Goal: Task Accomplishment & Management: Use online tool/utility

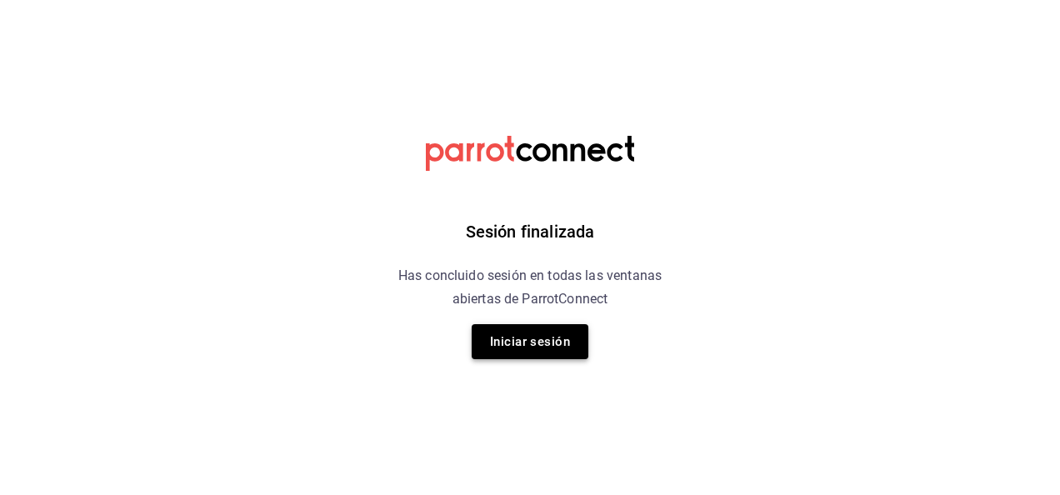
click at [548, 335] on button "Iniciar sesión" at bounding box center [530, 341] width 117 height 35
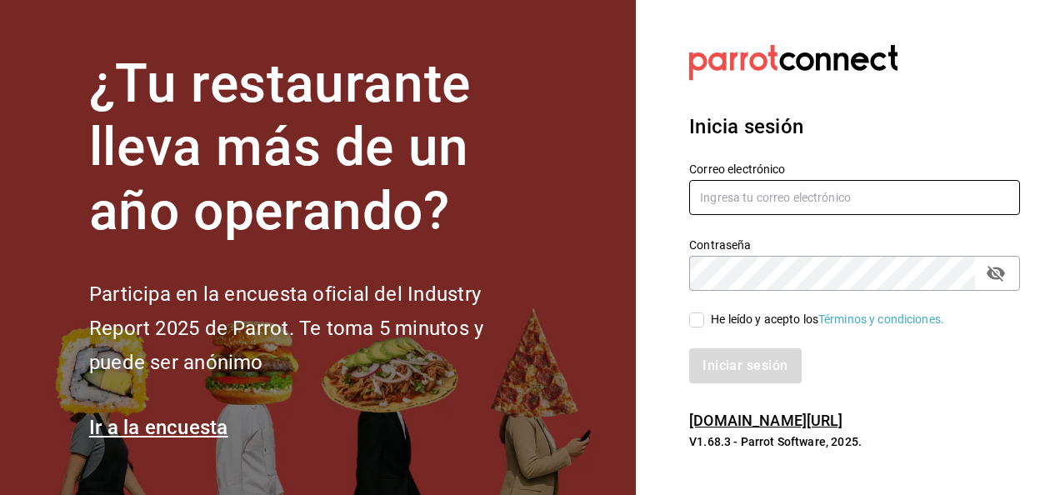
click at [738, 199] on input "text" at bounding box center [854, 197] width 331 height 35
type input "guillermo.sanchez@grupocosteno.com"
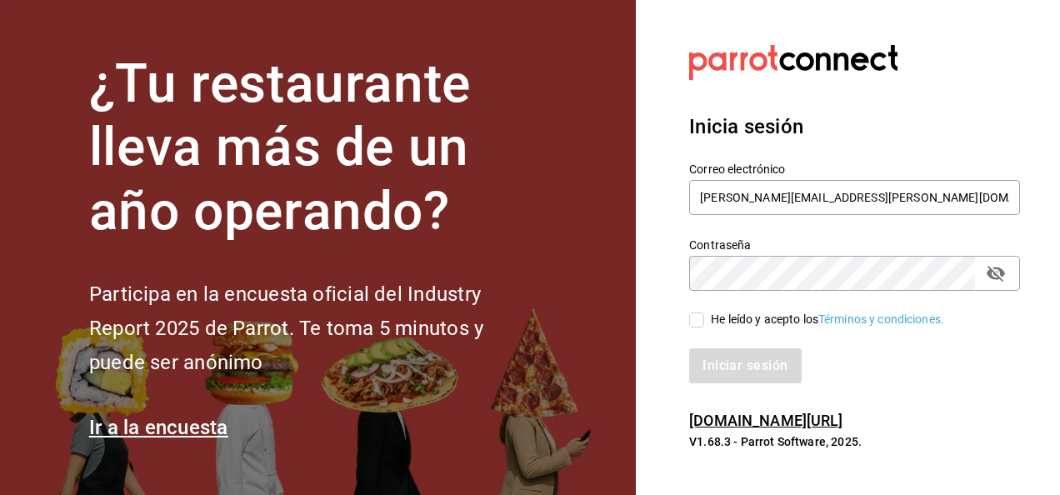
click at [697, 318] on input "He leído y acepto los Términos y condiciones." at bounding box center [696, 320] width 15 height 15
checkbox input "true"
click at [737, 369] on button "Iniciar sesión" at bounding box center [745, 365] width 113 height 35
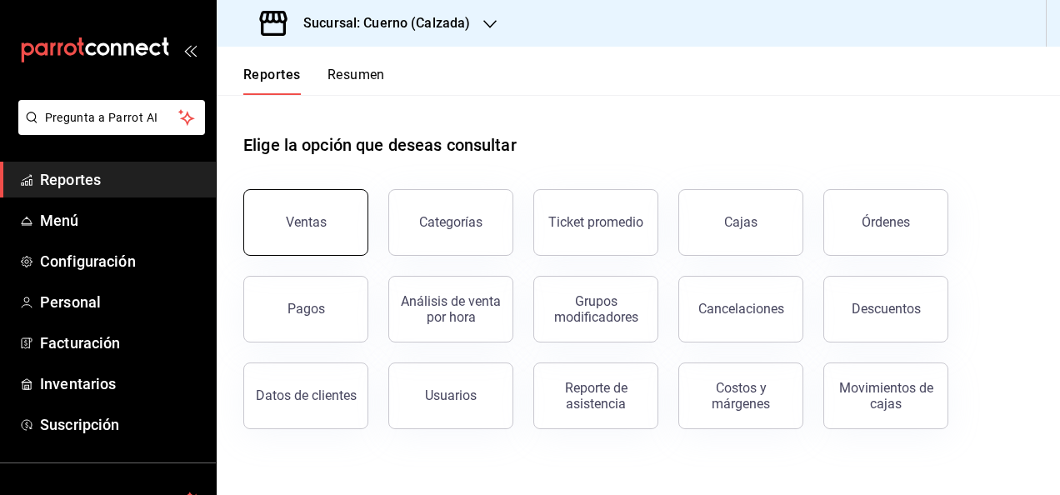
click at [328, 235] on button "Ventas" at bounding box center [305, 222] width 125 height 67
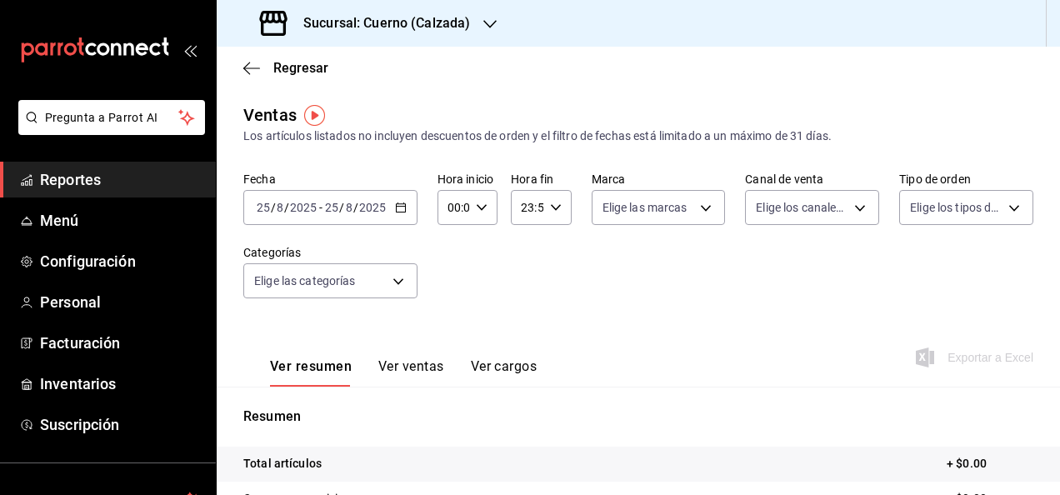
click at [397, 205] on icon "button" at bounding box center [401, 208] width 12 height 12
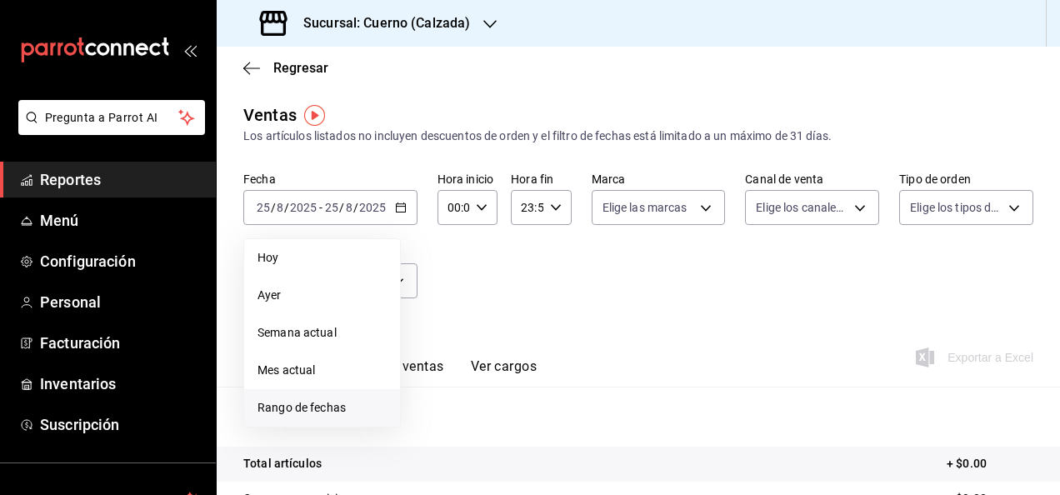
click at [353, 403] on span "Rango de fechas" at bounding box center [322, 408] width 129 height 18
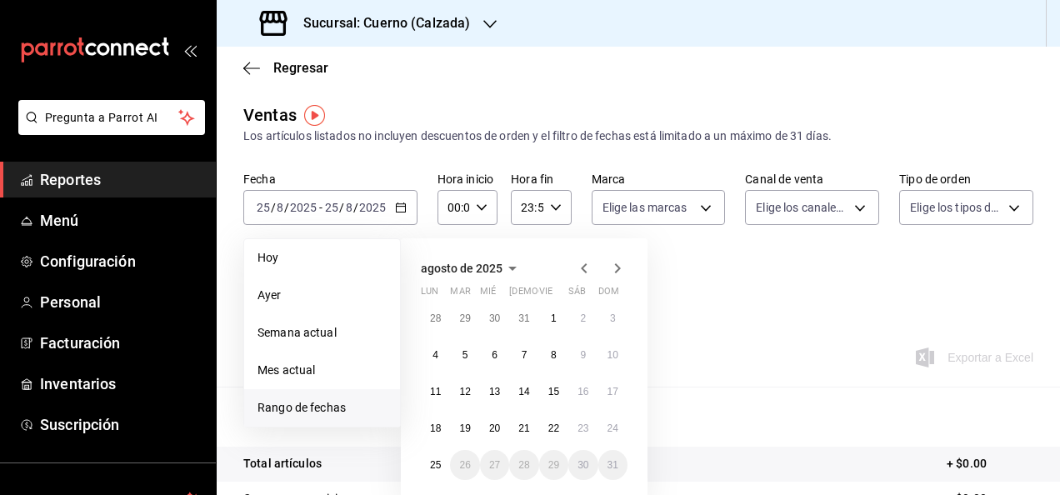
click at [372, 410] on span "Rango de fechas" at bounding box center [322, 408] width 129 height 18
click at [438, 468] on abbr "25" at bounding box center [435, 465] width 11 height 12
click at [463, 429] on abbr "19" at bounding box center [464, 429] width 11 height 12
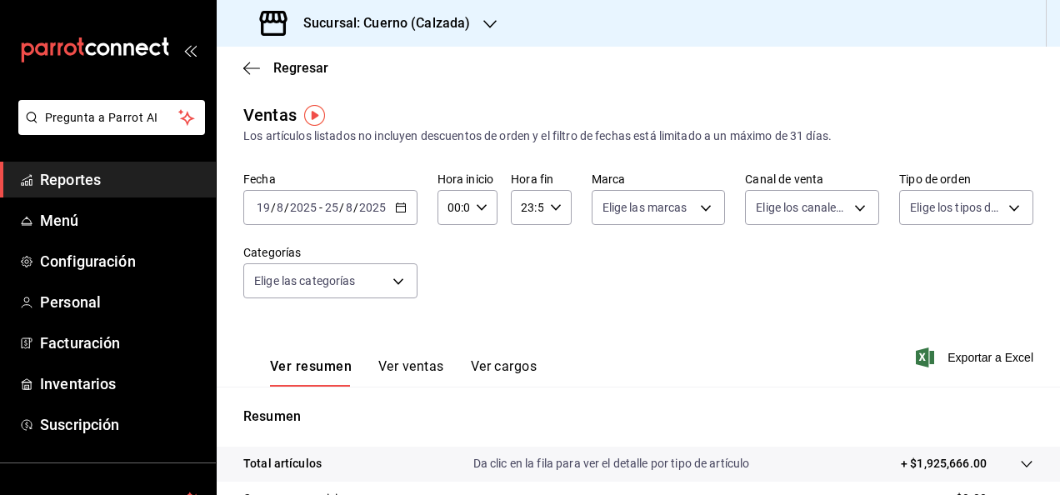
click at [396, 207] on icon "button" at bounding box center [401, 208] width 12 height 12
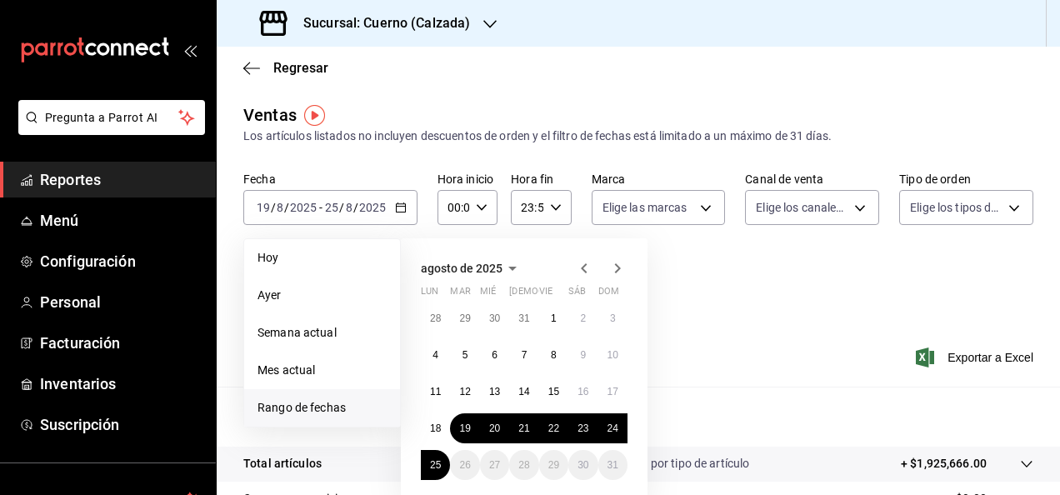
click at [360, 405] on span "Rango de fechas" at bounding box center [322, 408] width 129 height 18
click at [465, 432] on abbr "19" at bounding box center [464, 429] width 11 height 12
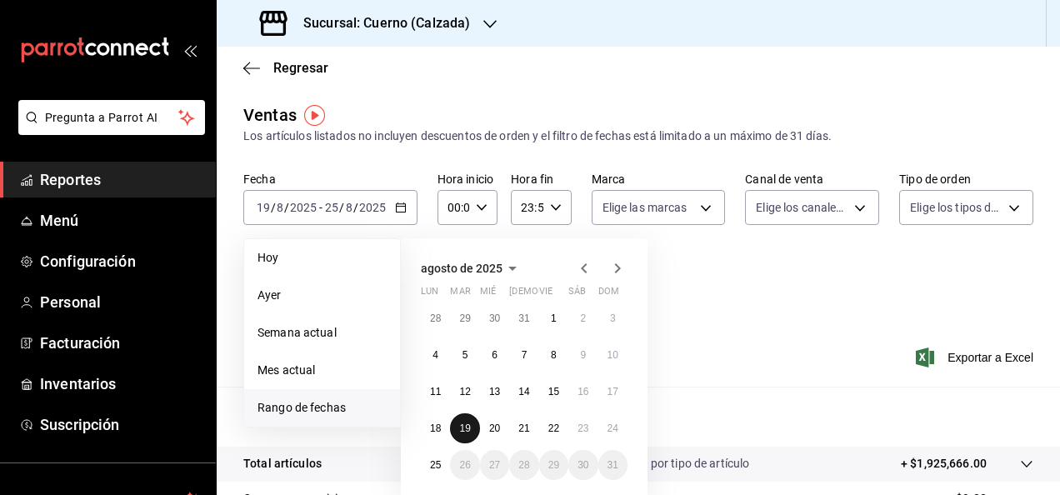
click at [465, 432] on abbr "19" at bounding box center [464, 429] width 11 height 12
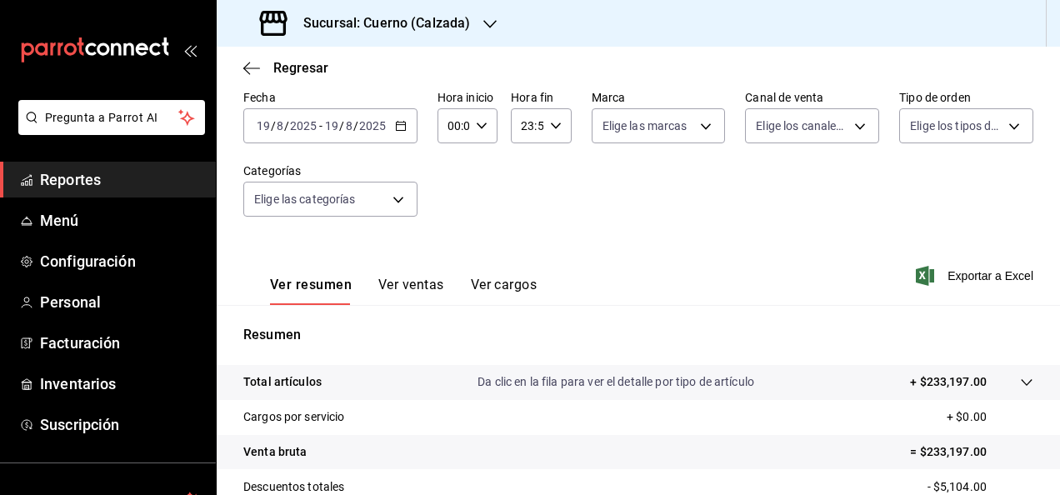
scroll to position [82, 0]
click at [959, 278] on span "Exportar a Excel" at bounding box center [976, 276] width 114 height 20
click at [398, 127] on icon "button" at bounding box center [401, 126] width 12 height 12
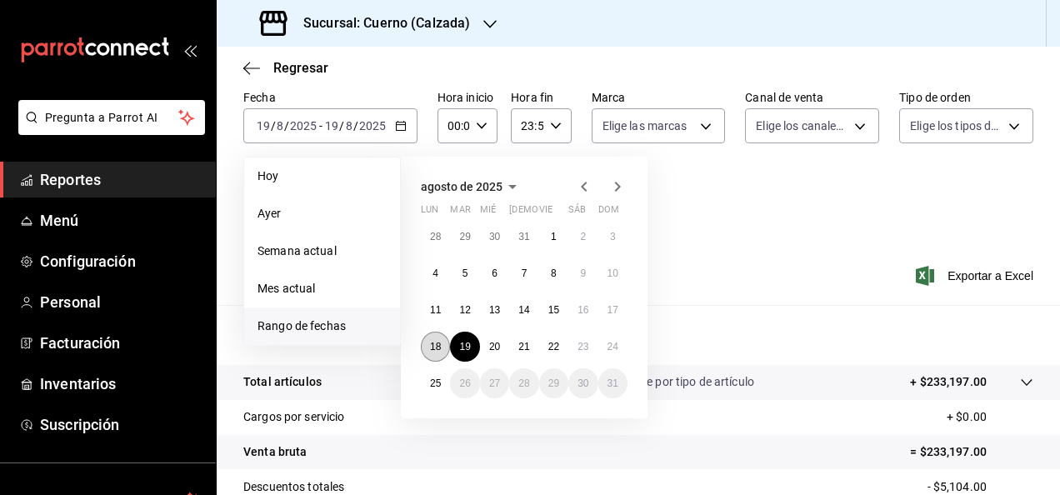
click at [440, 349] on abbr "18" at bounding box center [435, 347] width 11 height 12
click at [442, 382] on button "25" at bounding box center [435, 383] width 29 height 30
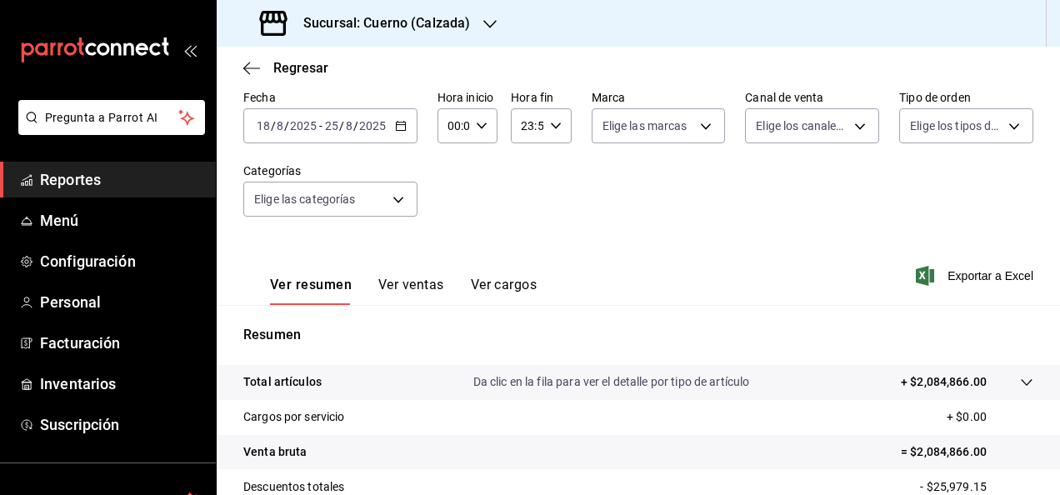
click at [415, 290] on button "Ver ventas" at bounding box center [411, 291] width 66 height 28
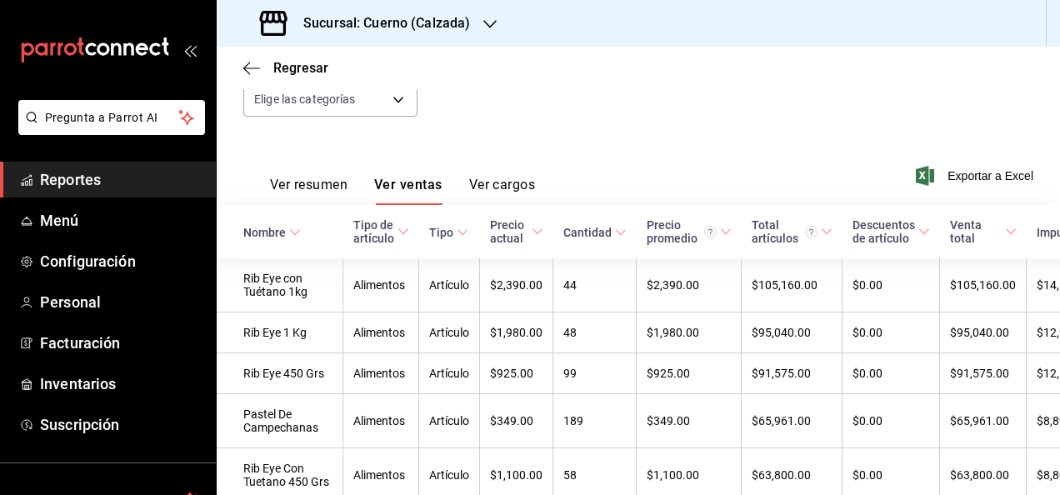
scroll to position [185, 0]
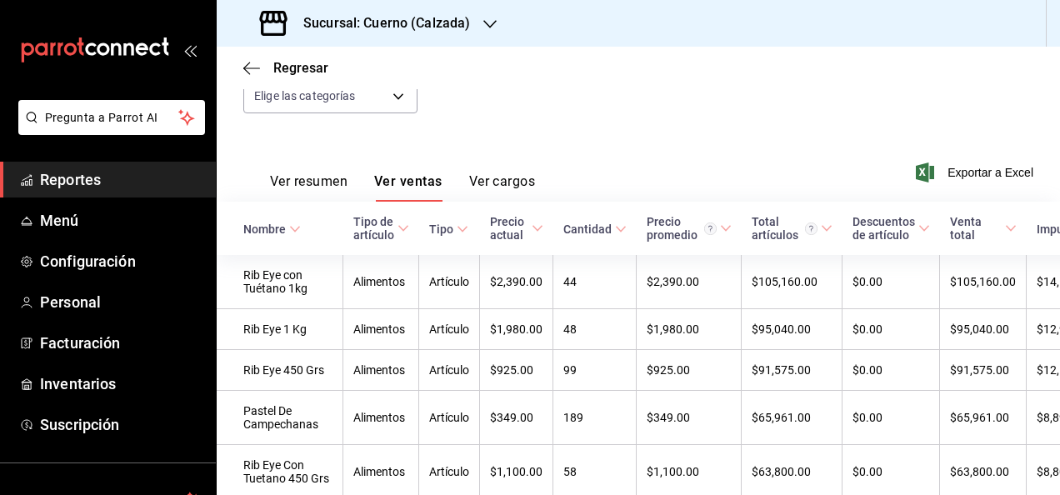
click at [296, 228] on \(Stroke\) at bounding box center [295, 229] width 10 height 6
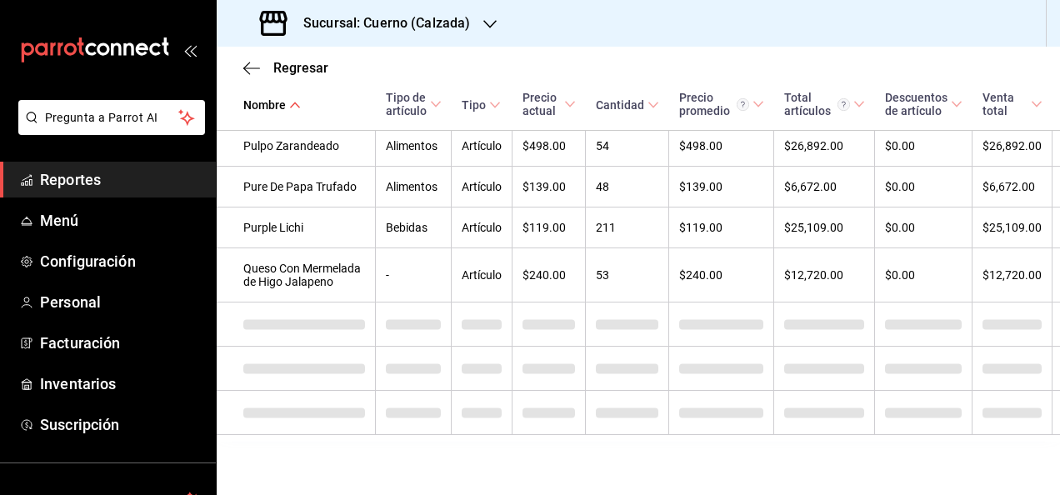
scroll to position [14707, 0]
